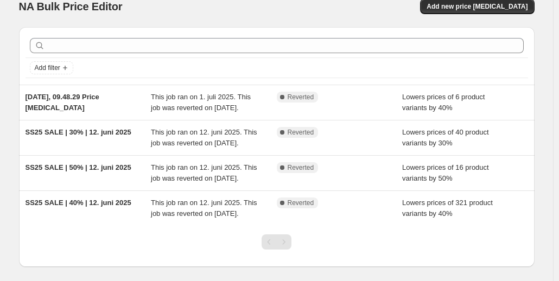
scroll to position [13, 0]
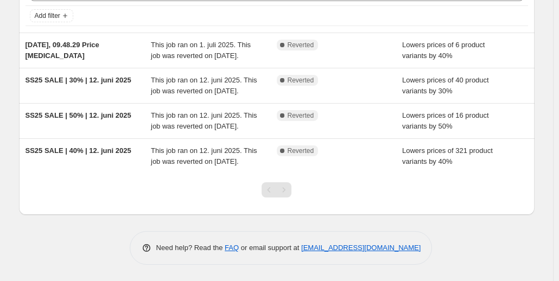
scroll to position [110, 0]
